Goal: Task Accomplishment & Management: Manage account settings

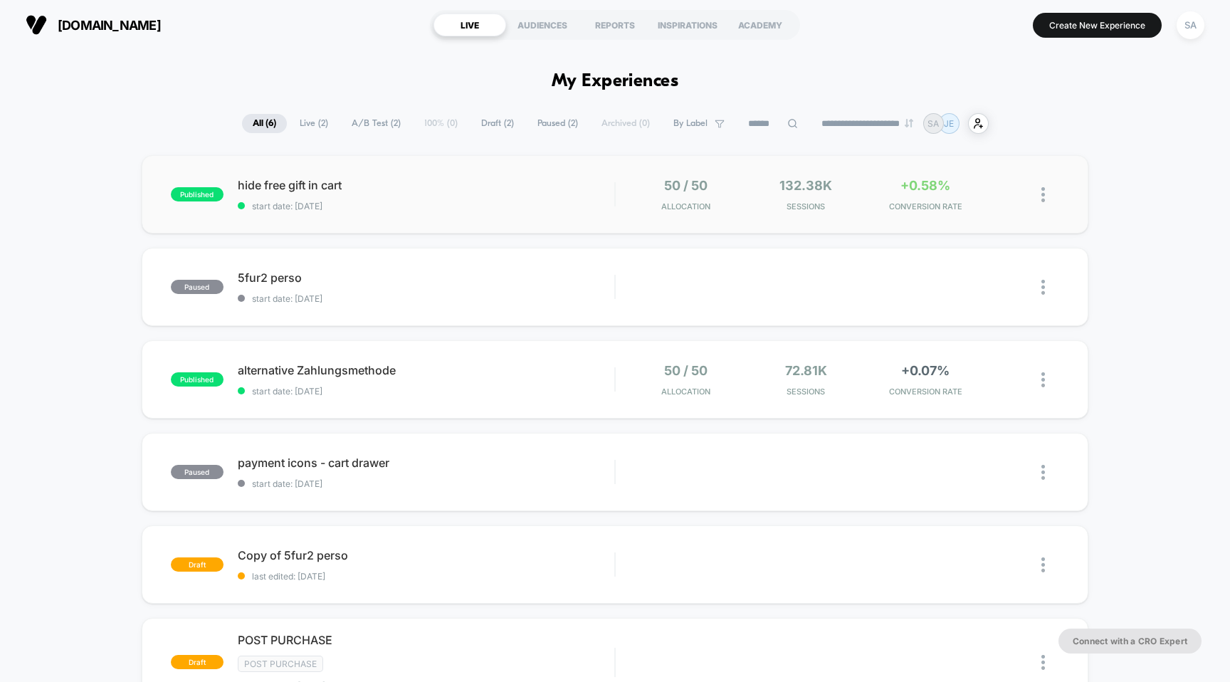
click at [315, 171] on div "published hide free gift in cart start date: [DATE] 50 / 50 Allocation 132.38k …" at bounding box center [615, 194] width 947 height 78
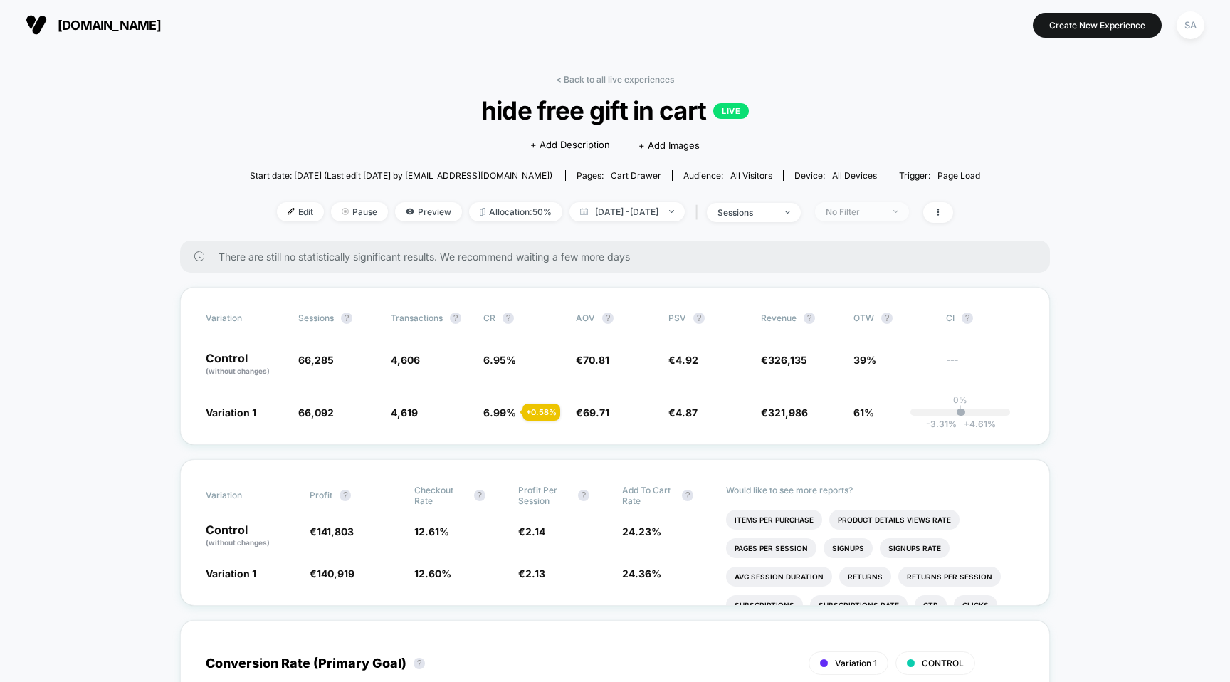
click at [909, 211] on span "No Filter" at bounding box center [862, 211] width 94 height 19
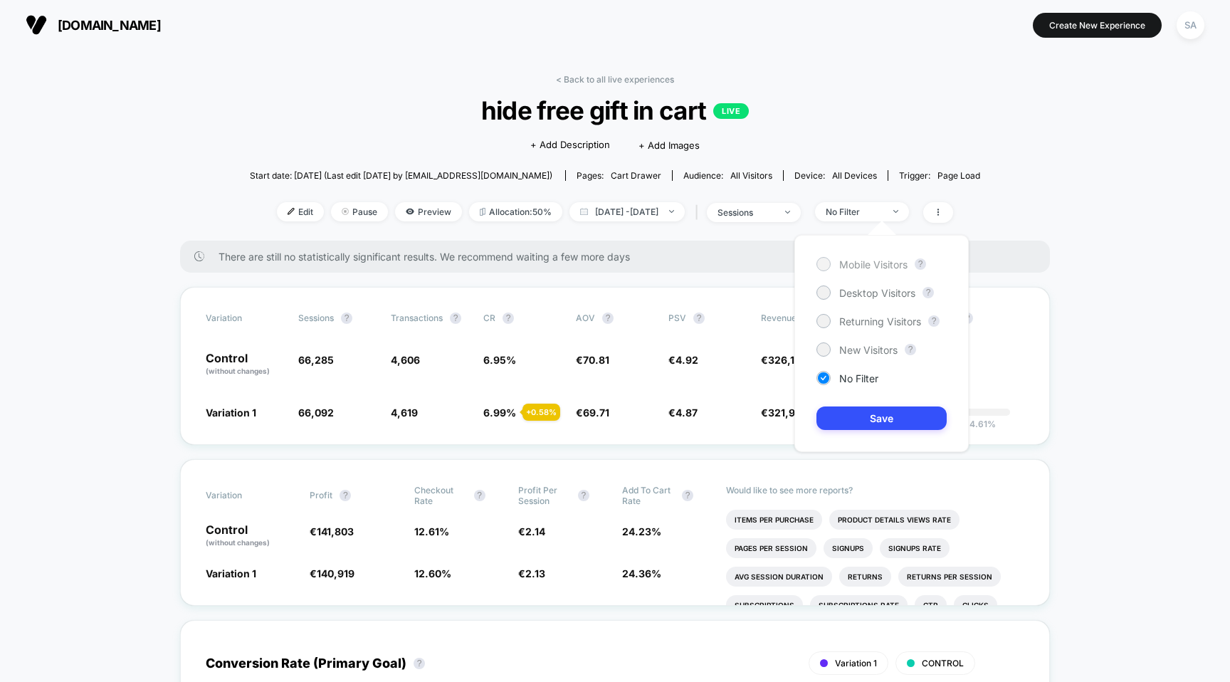
click at [872, 262] on span "Mobile Visitors" at bounding box center [873, 264] width 68 height 12
click at [878, 426] on button "Save" at bounding box center [881, 417] width 130 height 23
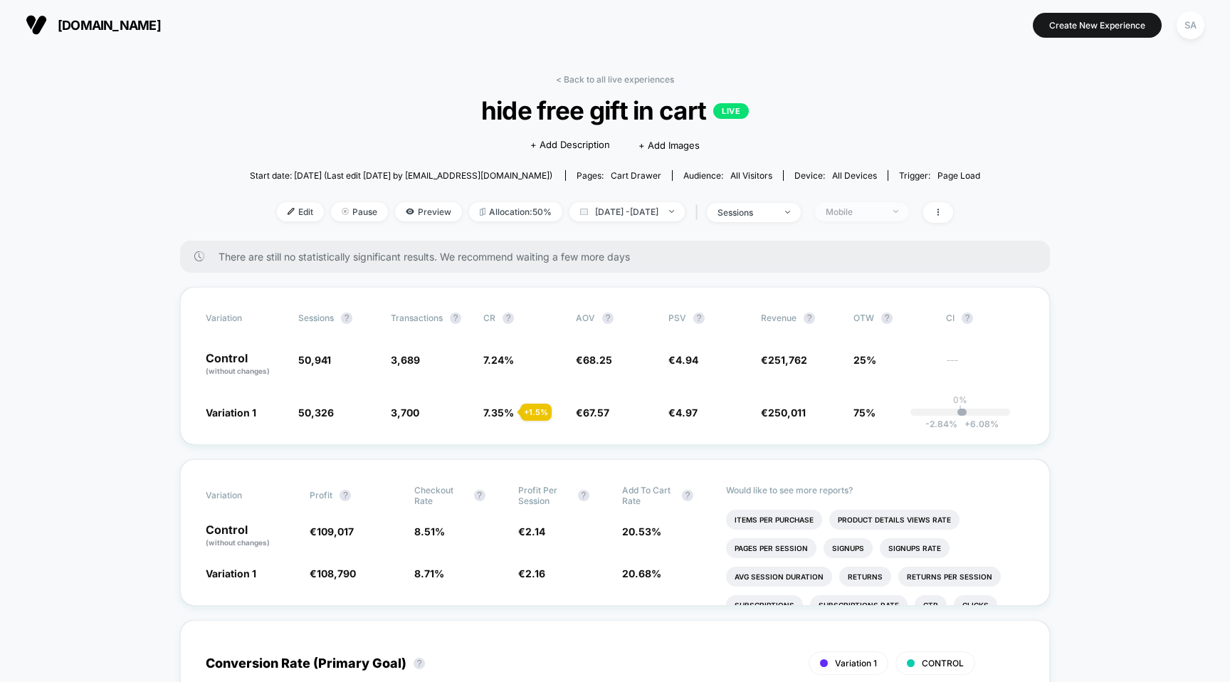
click at [882, 216] on div "Mobile" at bounding box center [854, 211] width 57 height 11
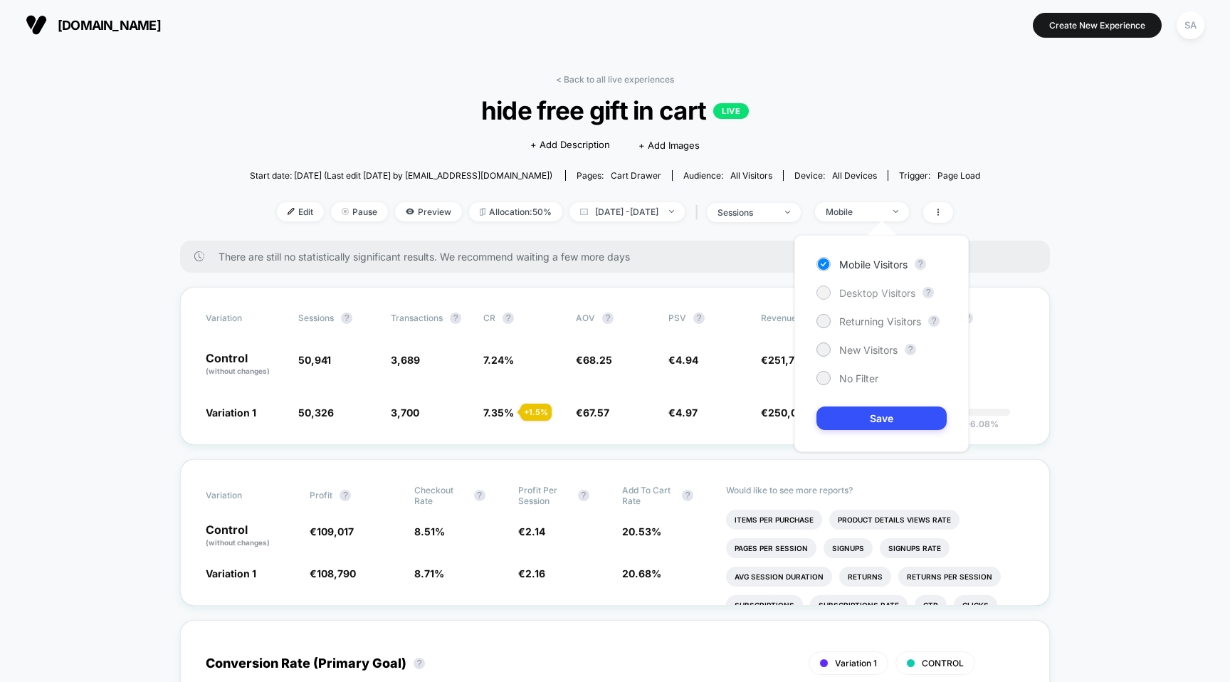
click at [861, 292] on span "Desktop Visitors" at bounding box center [877, 293] width 76 height 12
click at [853, 412] on button "Save" at bounding box center [881, 417] width 130 height 23
